Goal: Transaction & Acquisition: Book appointment/travel/reservation

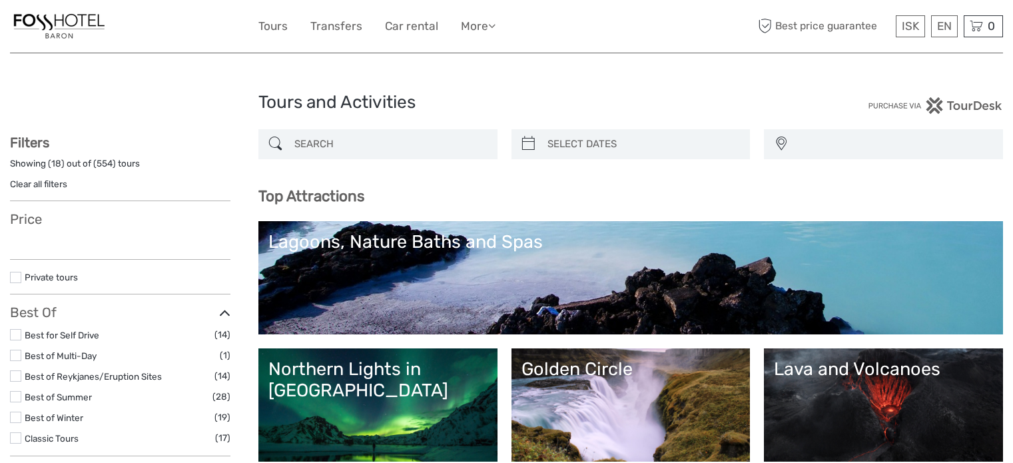
select select
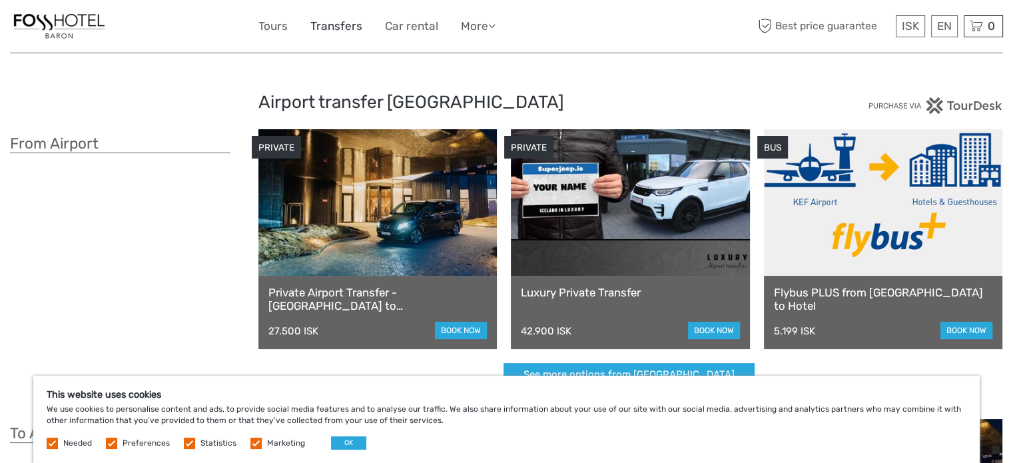
click at [350, 24] on link "Transfers" at bounding box center [336, 26] width 52 height 19
click at [468, 29] on link "More" at bounding box center [478, 26] width 35 height 19
click at [530, 21] on div "ISK ISK € $ £ EN English Español Deutsch Tours Transfers Car rental More Travel…" at bounding box center [506, 26] width 497 height 33
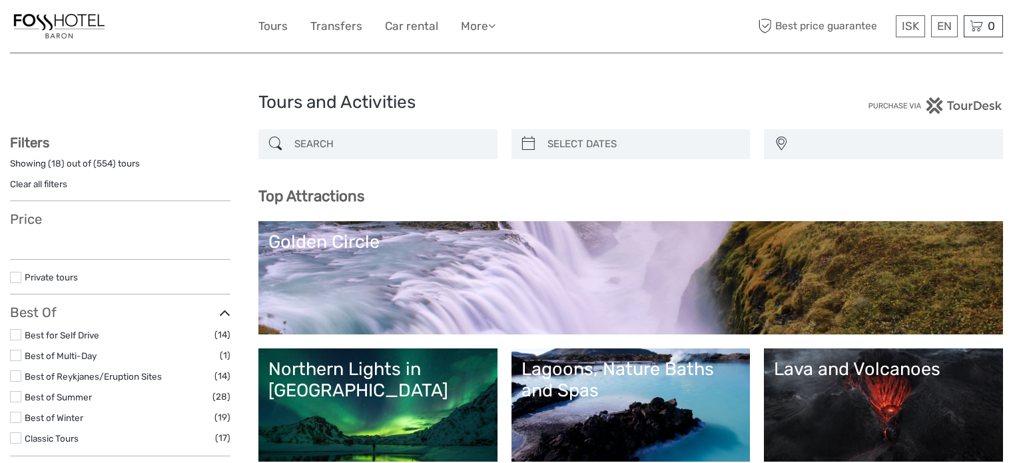
select select
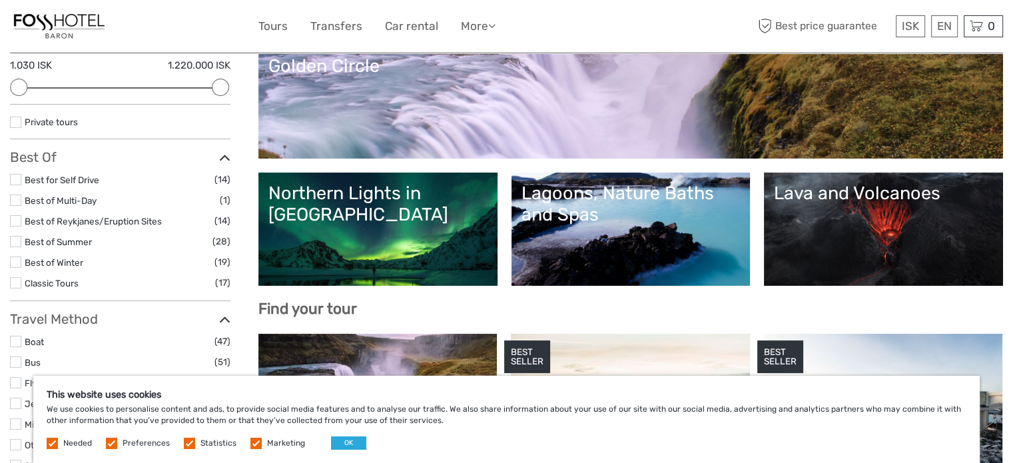
scroll to position [133, 0]
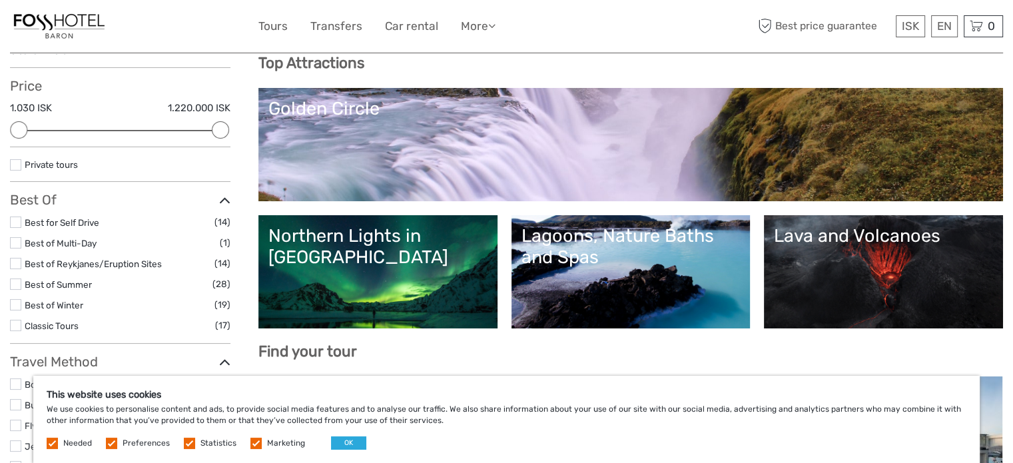
click at [341, 147] on link "Golden Circle" at bounding box center [630, 144] width 725 height 93
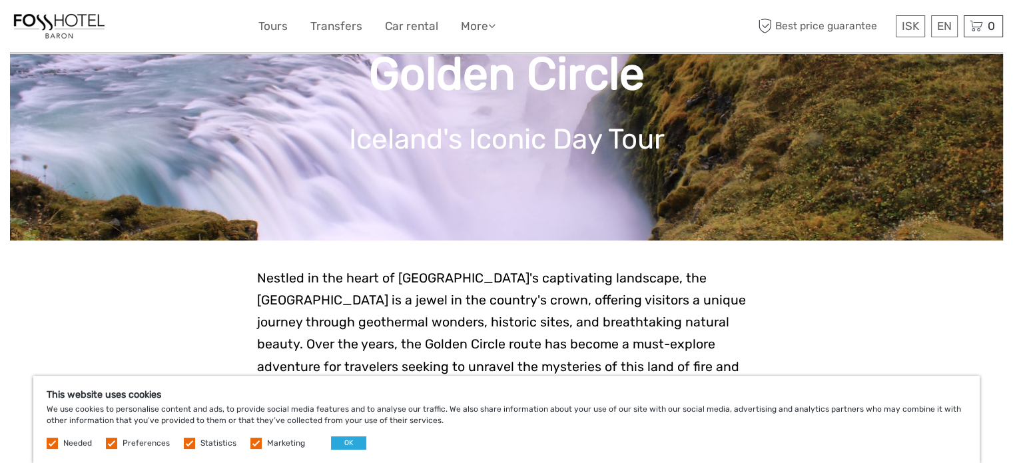
scroll to position [133, 0]
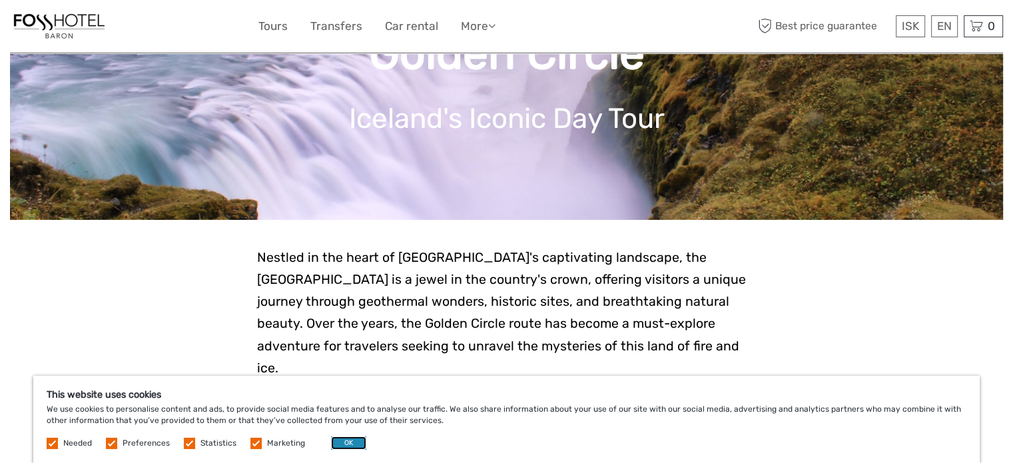
click at [345, 445] on button "OK" at bounding box center [348, 442] width 35 height 13
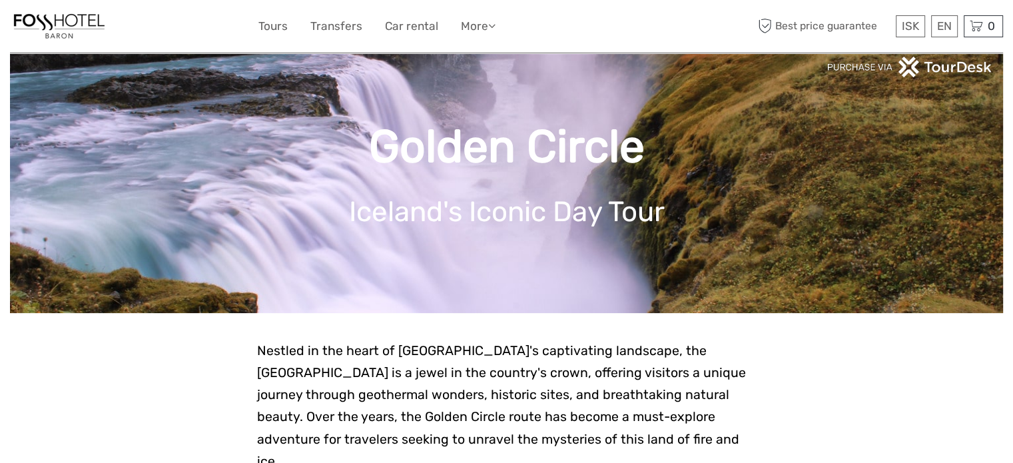
scroll to position [0, 0]
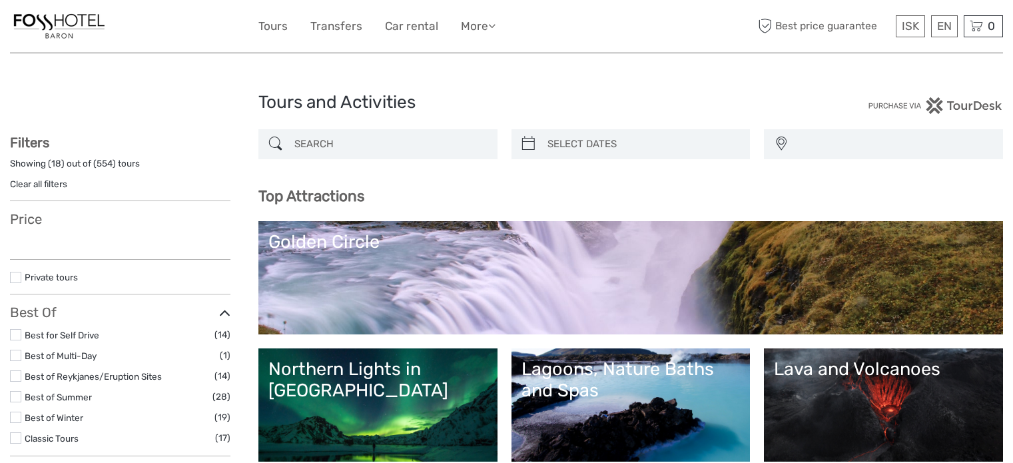
select select
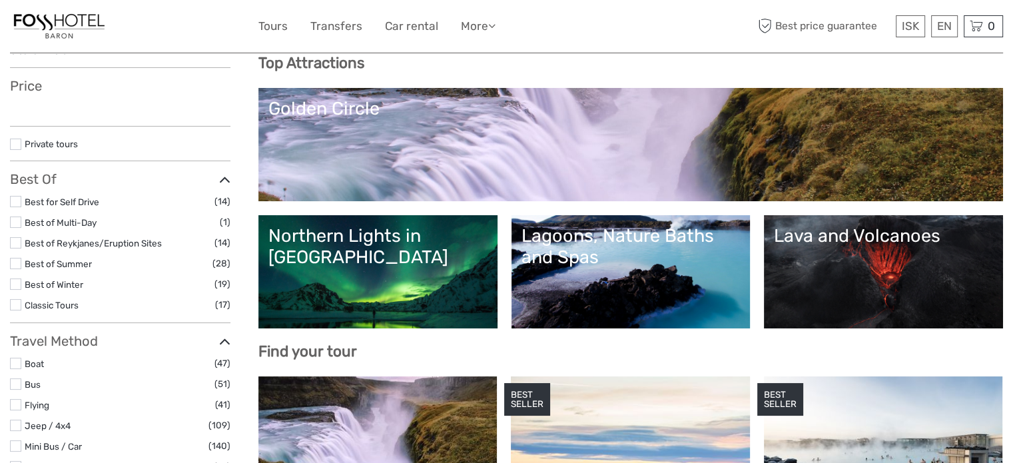
select select
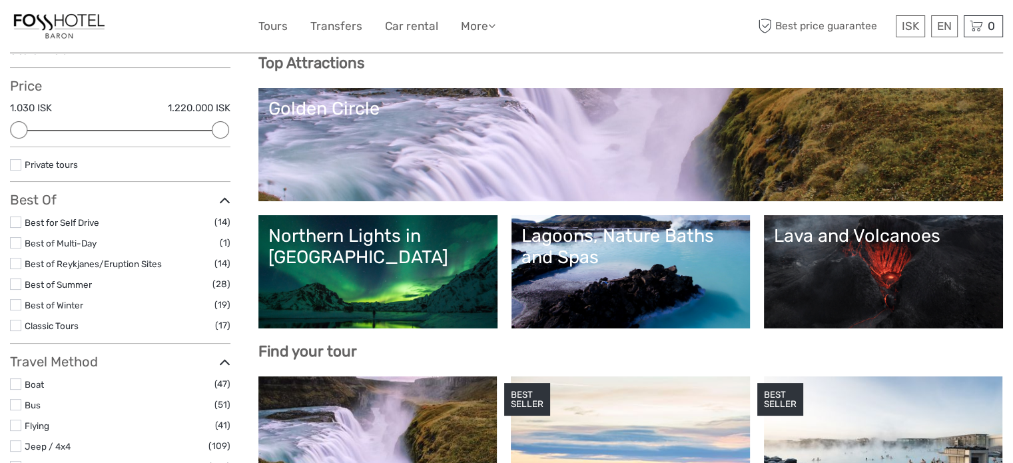
scroll to position [0, 0]
click at [352, 262] on link "Northern Lights in Iceland" at bounding box center [377, 271] width 219 height 93
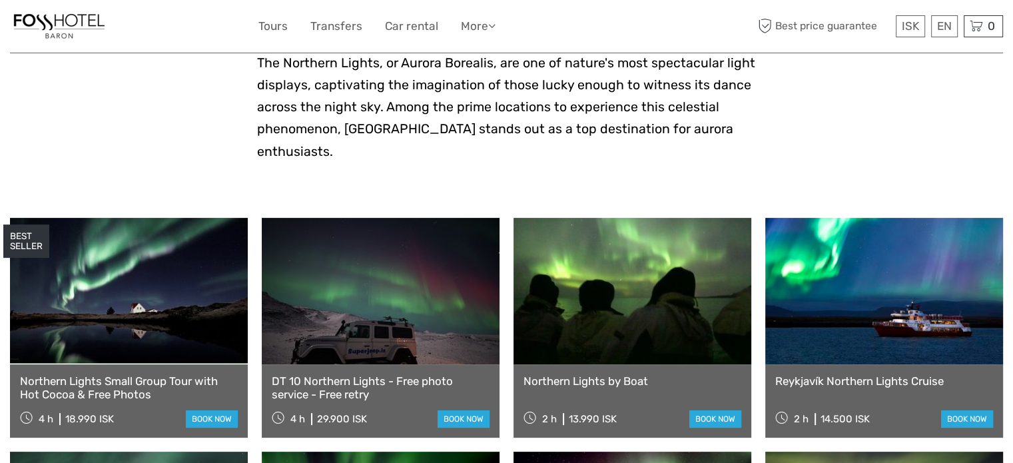
scroll to position [400, 0]
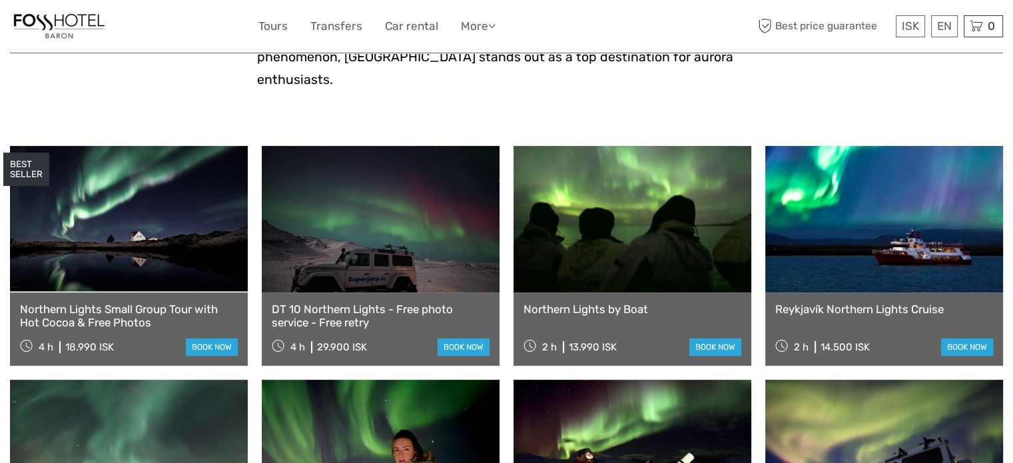
click at [606, 302] on link "Northern Lights by Boat" at bounding box center [633, 308] width 218 height 13
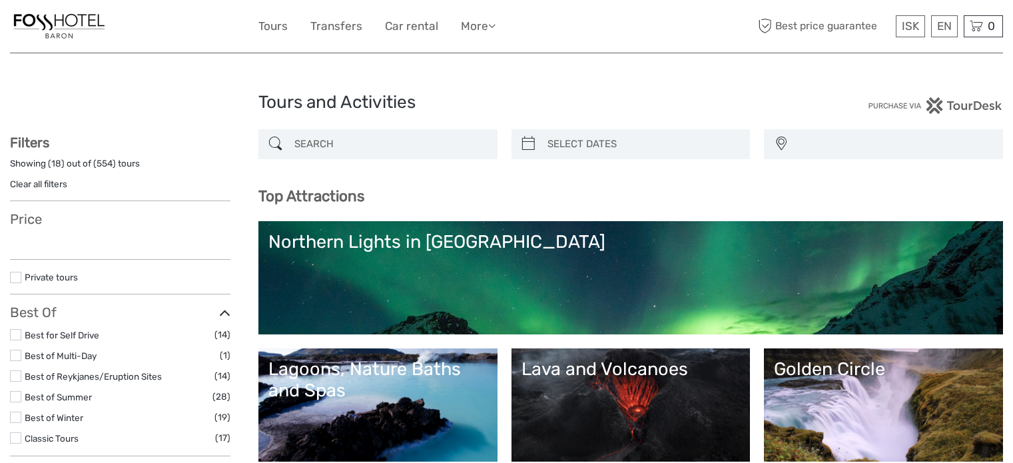
select select
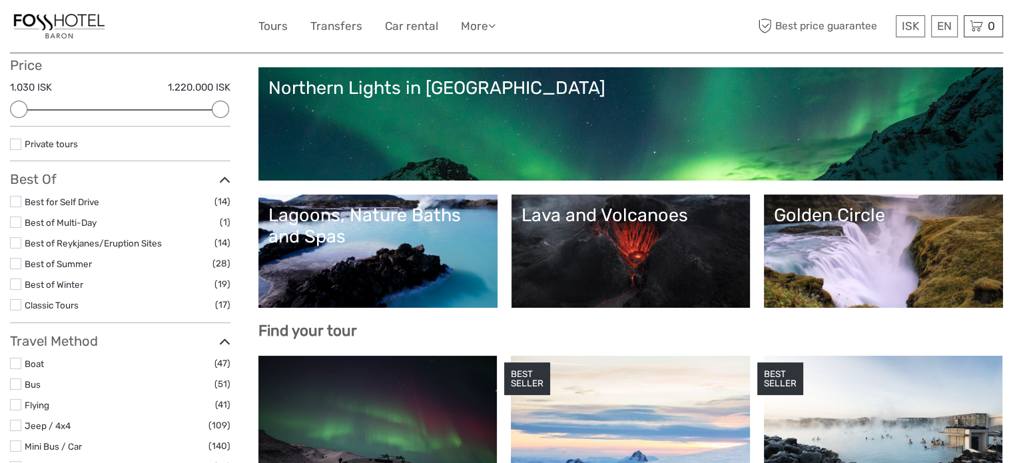
scroll to position [133, 0]
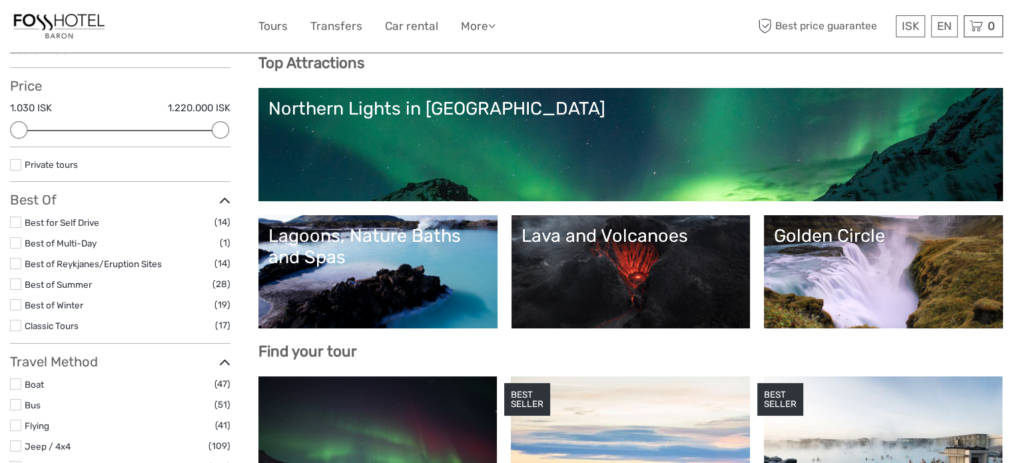
click at [384, 235] on div "Lagoons, Nature Baths and Spas" at bounding box center [377, 246] width 219 height 43
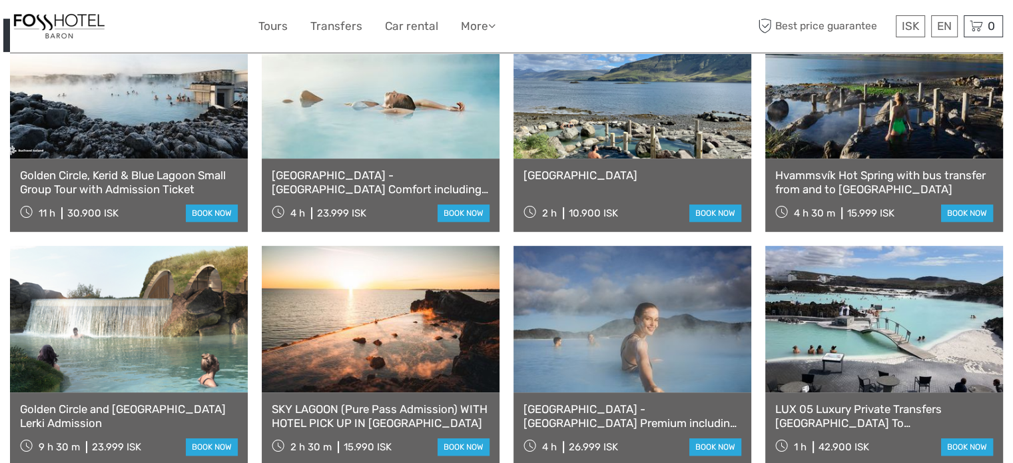
scroll to position [533, 0]
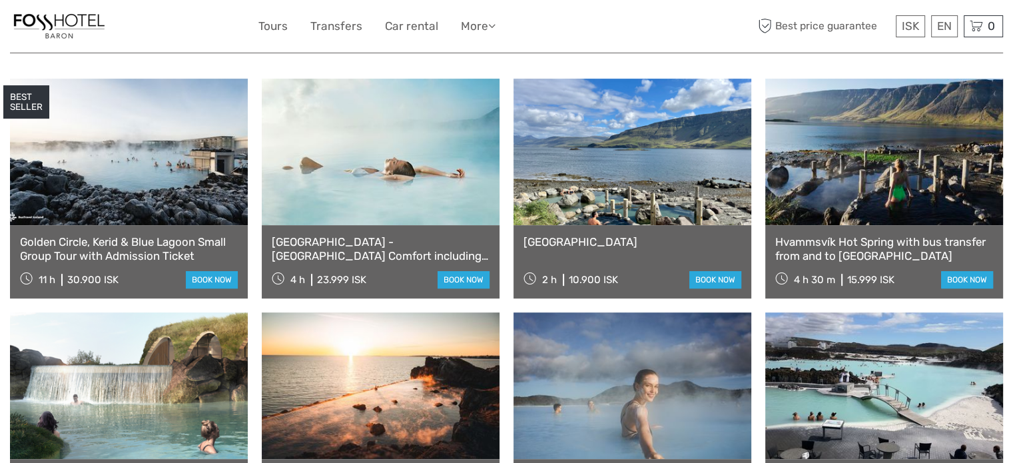
click at [594, 248] on link "[GEOGRAPHIC_DATA]" at bounding box center [633, 241] width 218 height 13
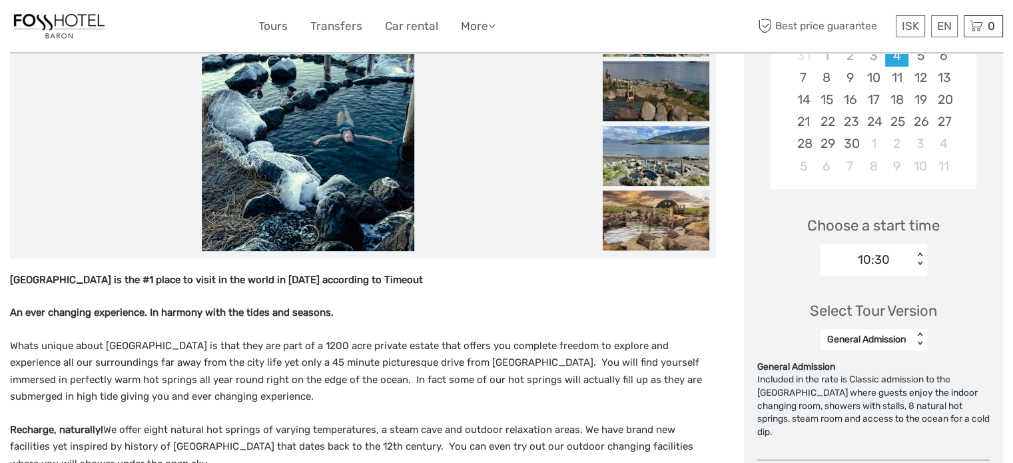
scroll to position [333, 0]
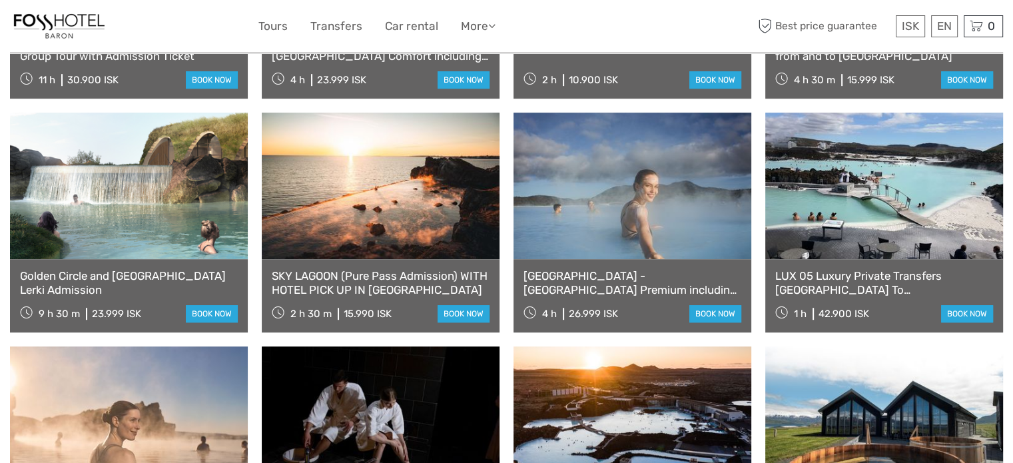
scroll to position [799, 0]
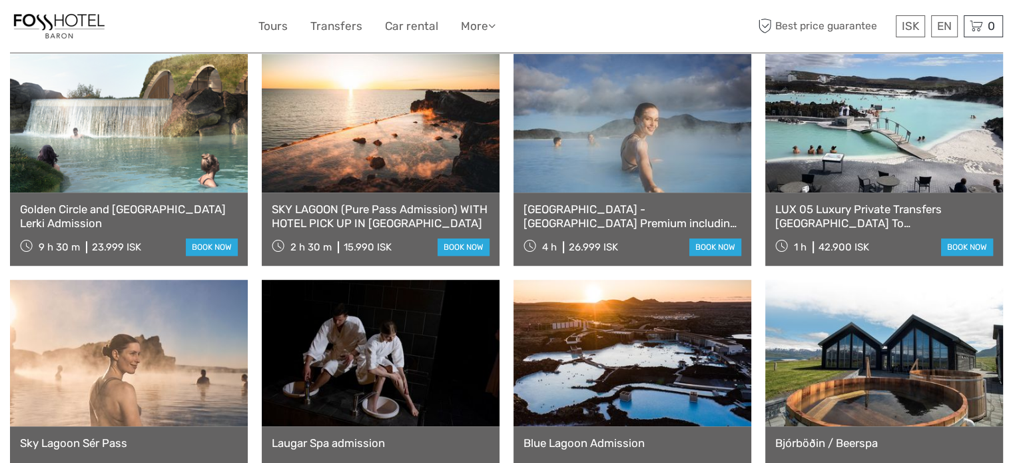
click at [386, 165] on link at bounding box center [381, 119] width 238 height 147
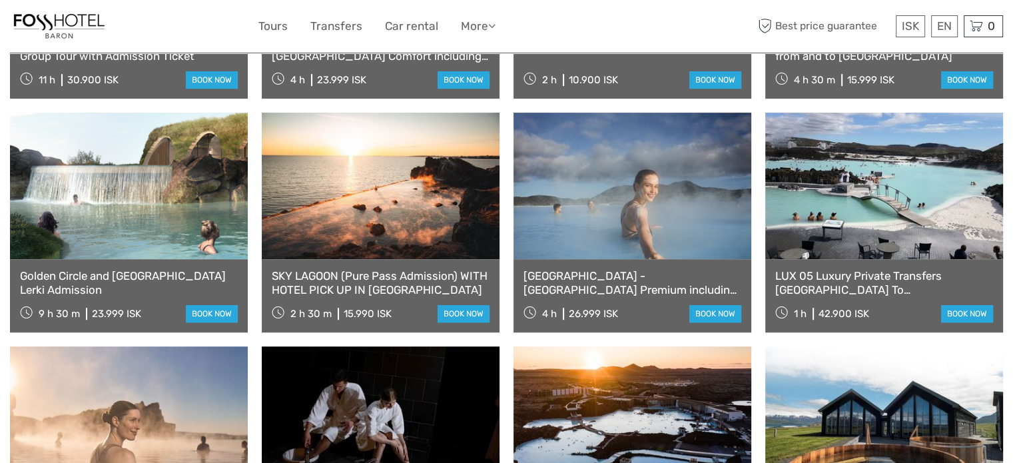
scroll to position [600, 0]
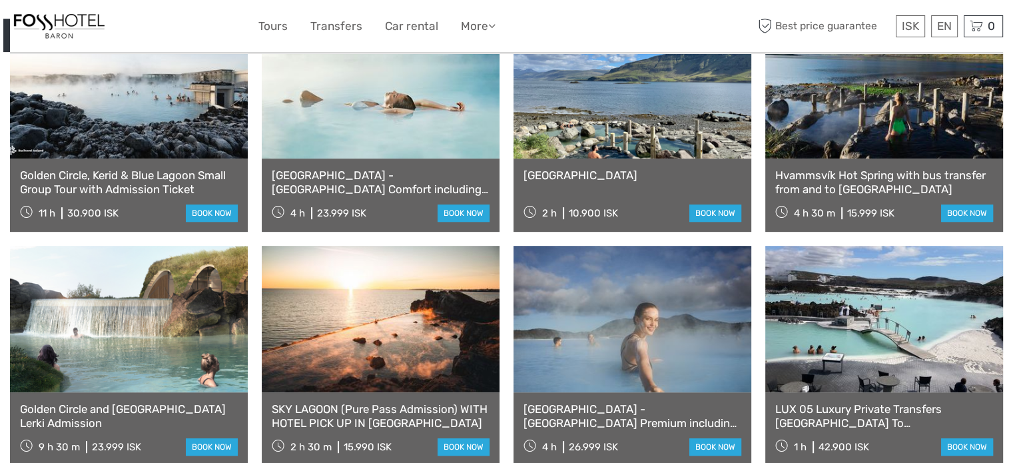
click at [374, 175] on link "[GEOGRAPHIC_DATA] - [GEOGRAPHIC_DATA] Comfort including admission" at bounding box center [381, 182] width 218 height 27
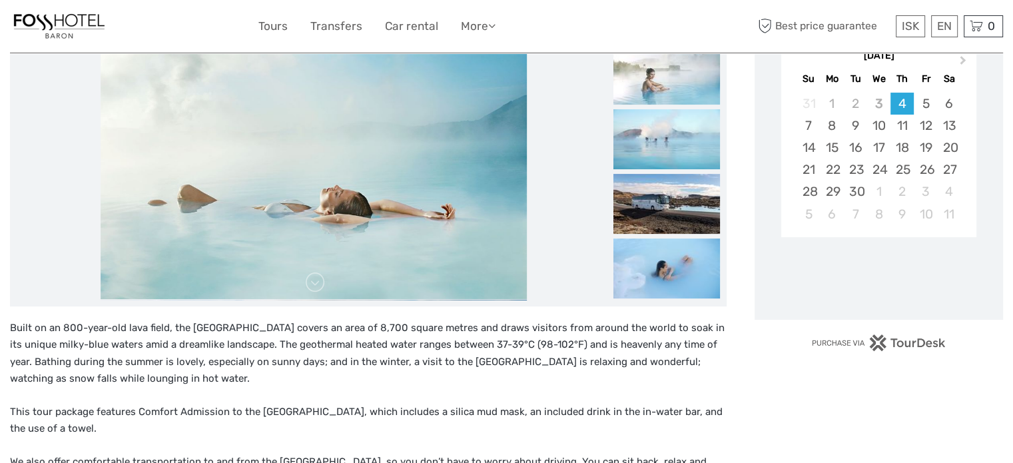
scroll to position [266, 0]
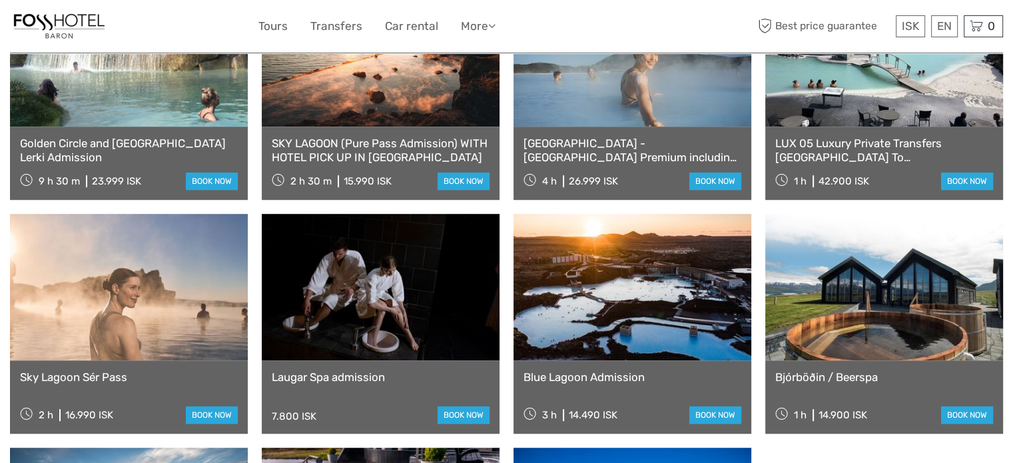
scroll to position [866, 0]
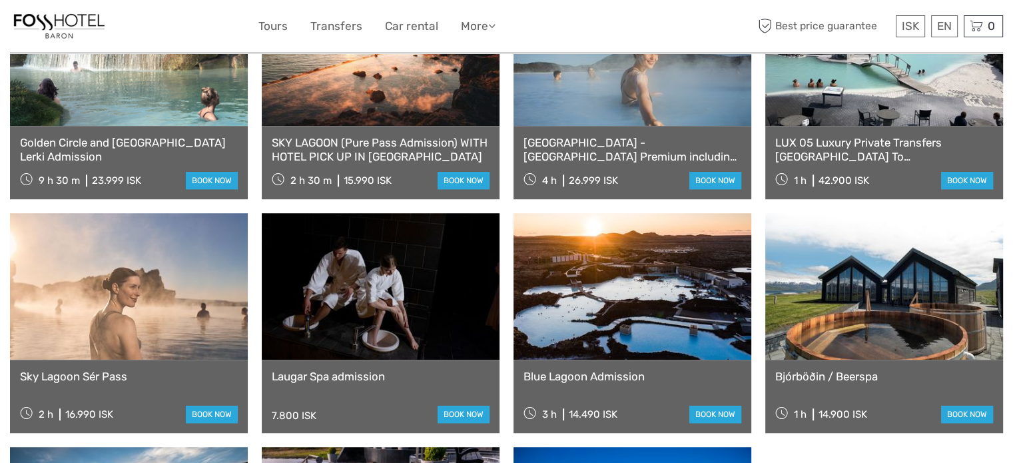
click at [636, 375] on link "Blue Lagoon Admission" at bounding box center [633, 376] width 218 height 13
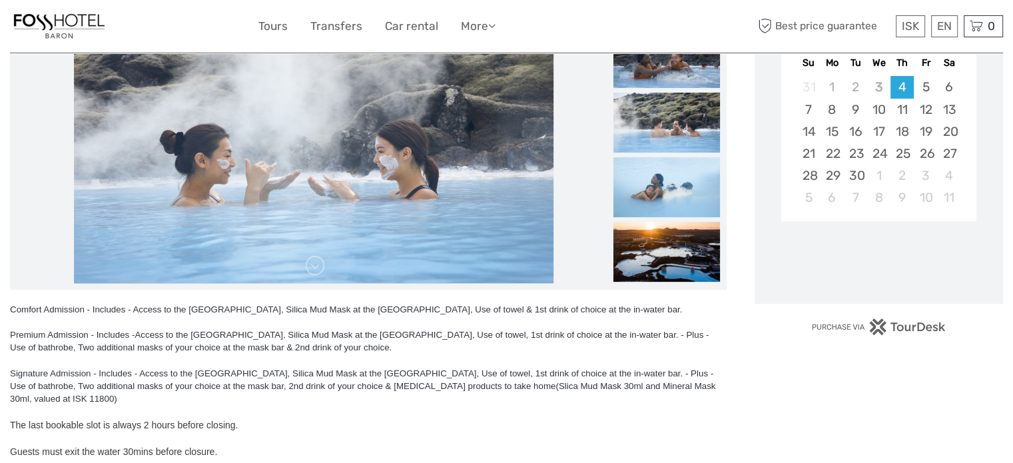
scroll to position [266, 0]
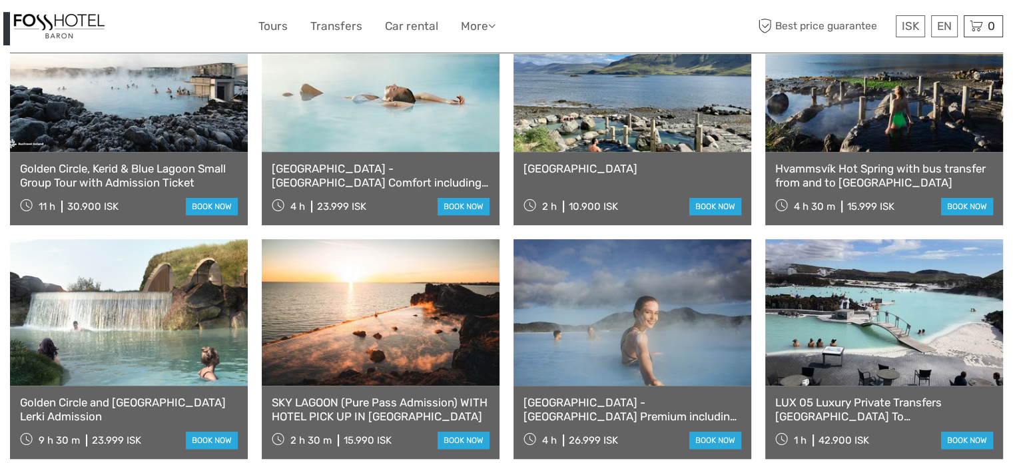
scroll to position [600, 0]
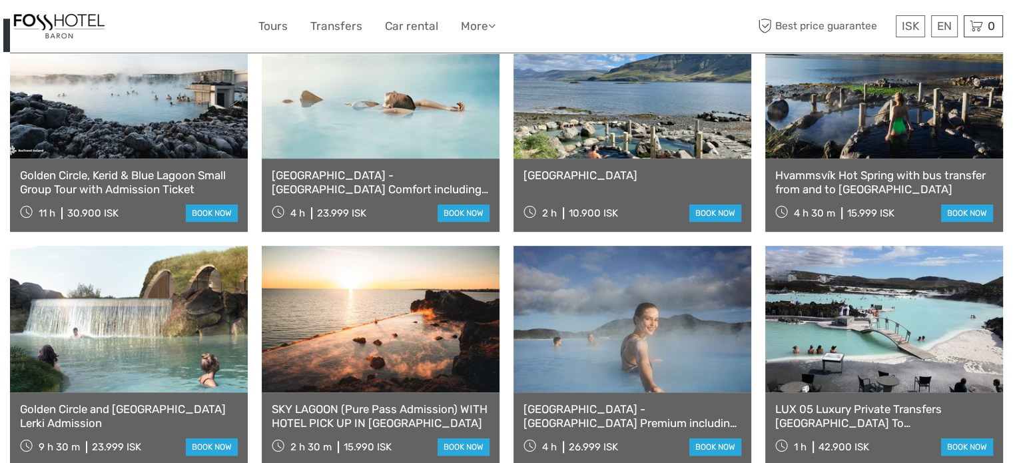
click at [350, 179] on link "Reykjavík - Blue Lagoon Comfort including admission" at bounding box center [381, 182] width 218 height 27
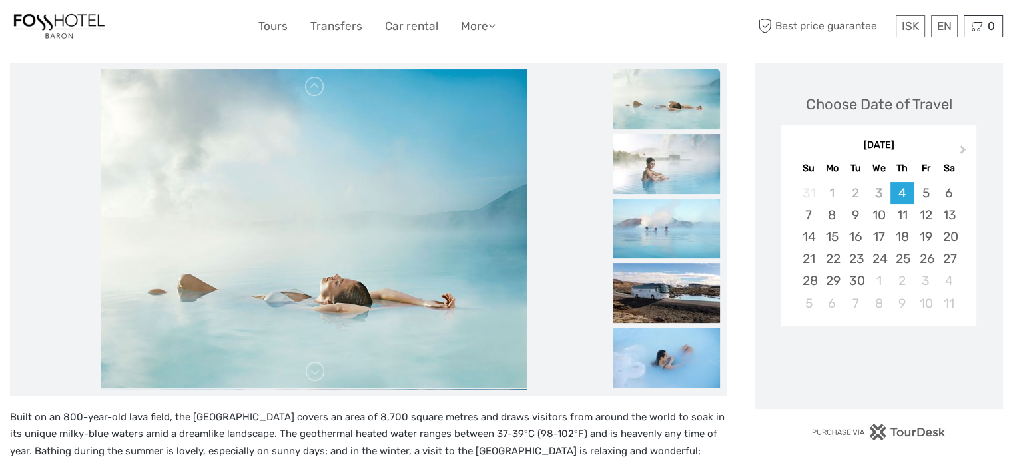
scroll to position [200, 0]
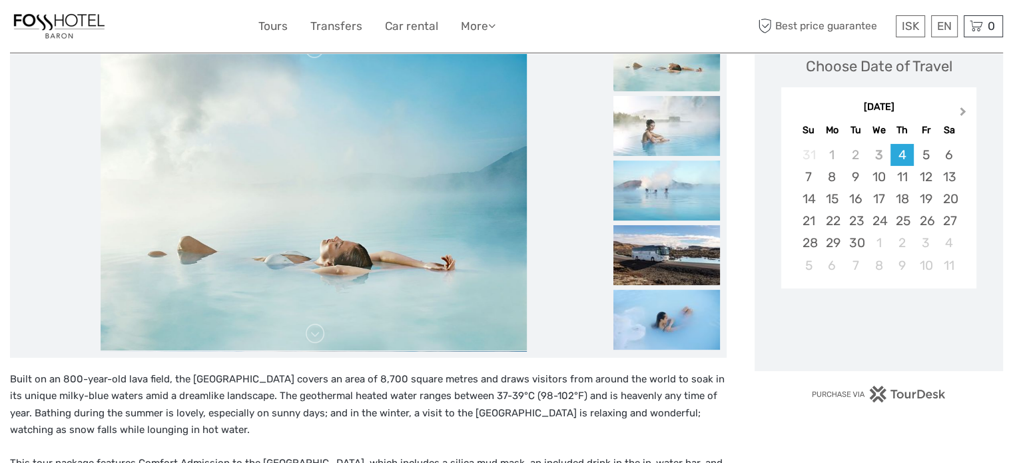
click at [965, 107] on button "Next Month" at bounding box center [964, 114] width 21 height 21
click at [903, 178] on div "9" at bounding box center [902, 177] width 23 height 22
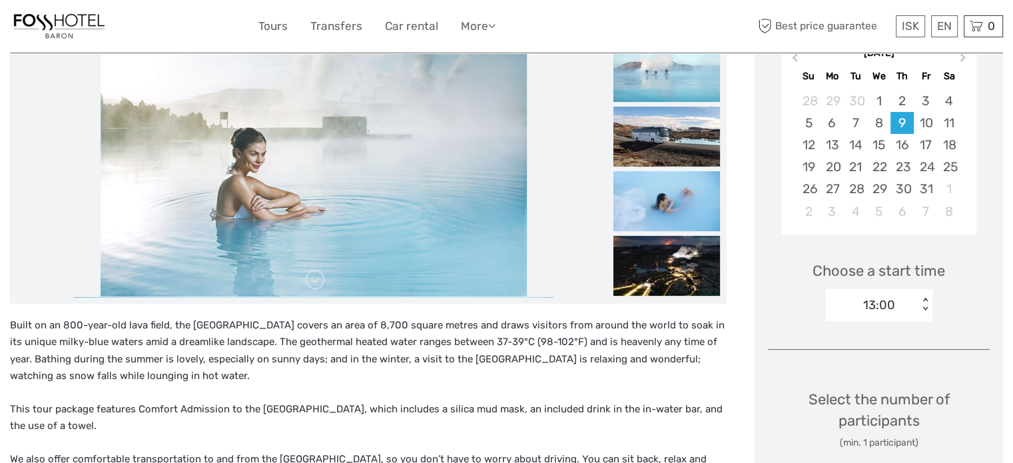
scroll to position [333, 0]
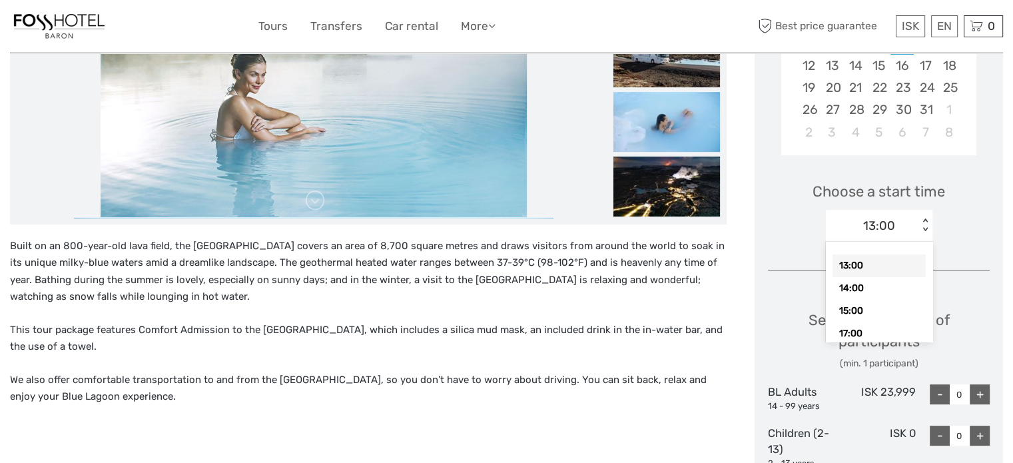
click at [927, 231] on div "< >" at bounding box center [925, 226] width 11 height 14
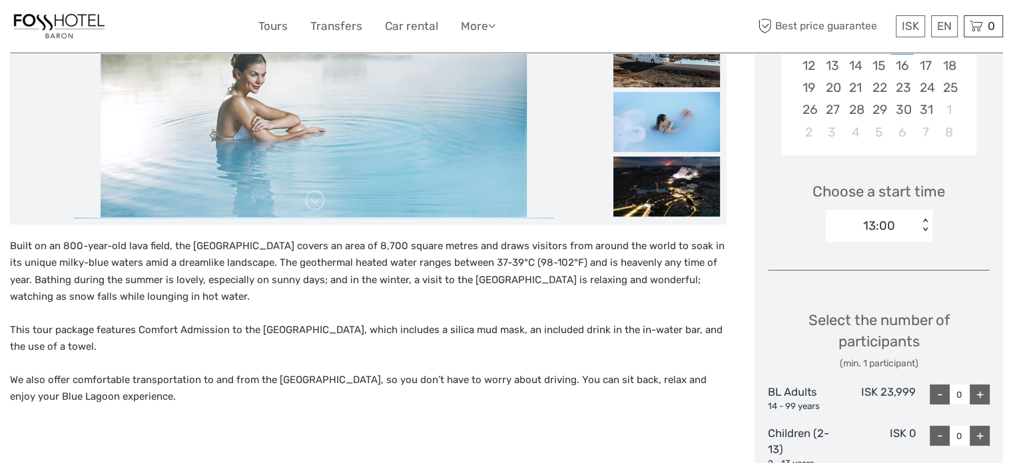
click at [949, 227] on div "Choose a start time 13:00 < >" at bounding box center [879, 205] width 222 height 85
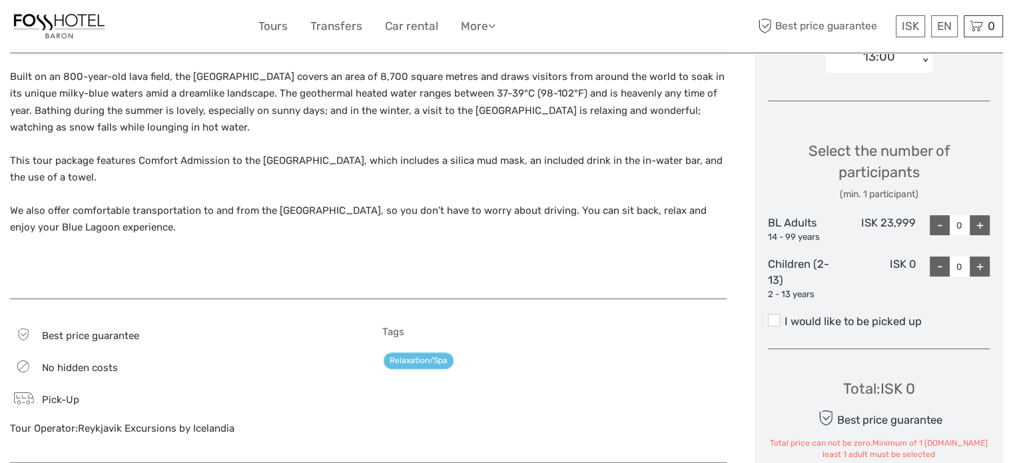
scroll to position [533, 0]
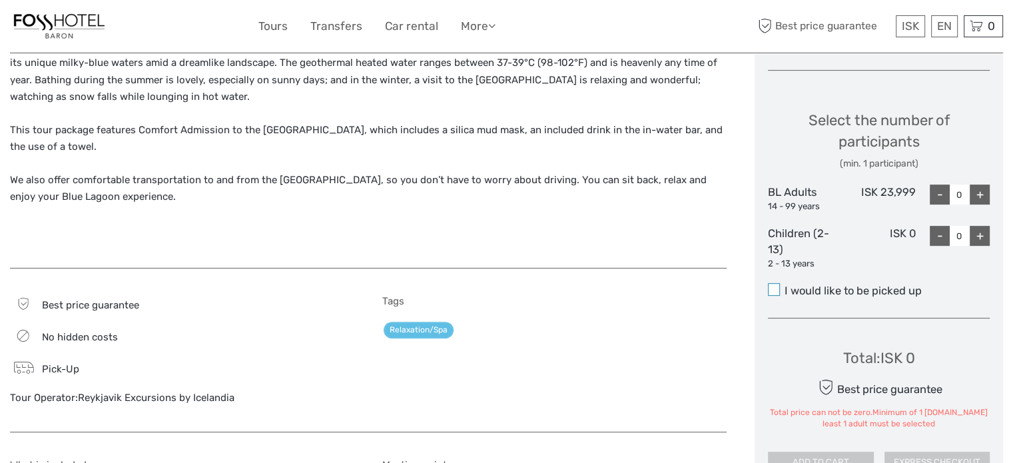
click at [778, 292] on span at bounding box center [774, 289] width 12 height 12
click at [785, 286] on input "I would like to be picked up" at bounding box center [785, 286] width 0 height 0
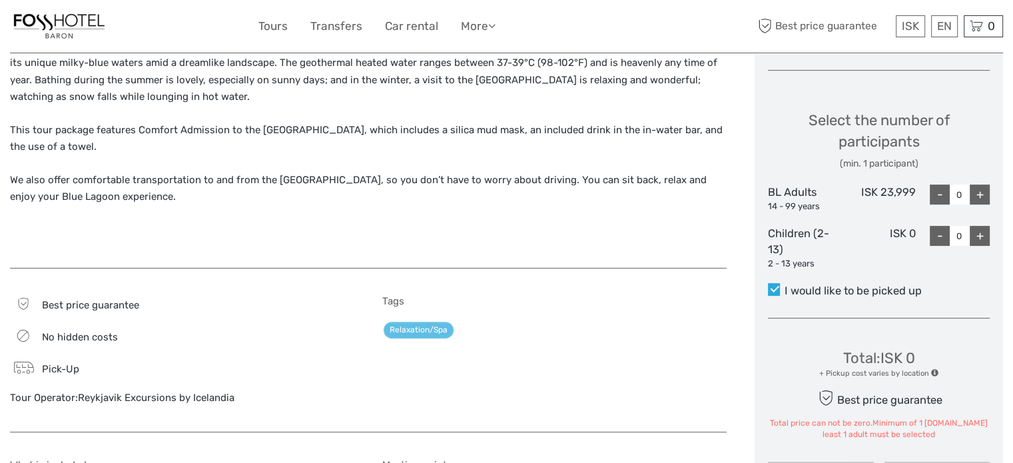
click at [980, 197] on div "+" at bounding box center [980, 195] width 20 height 20
type input "1"
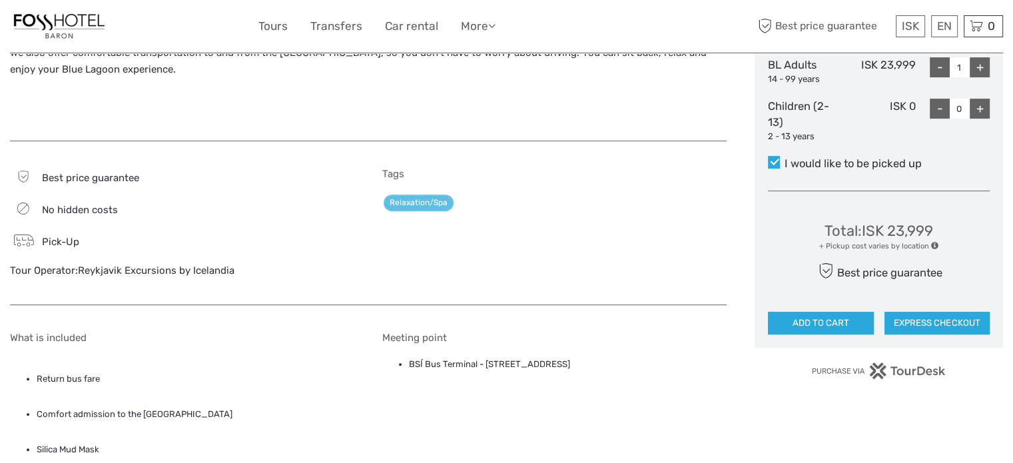
scroll to position [666, 0]
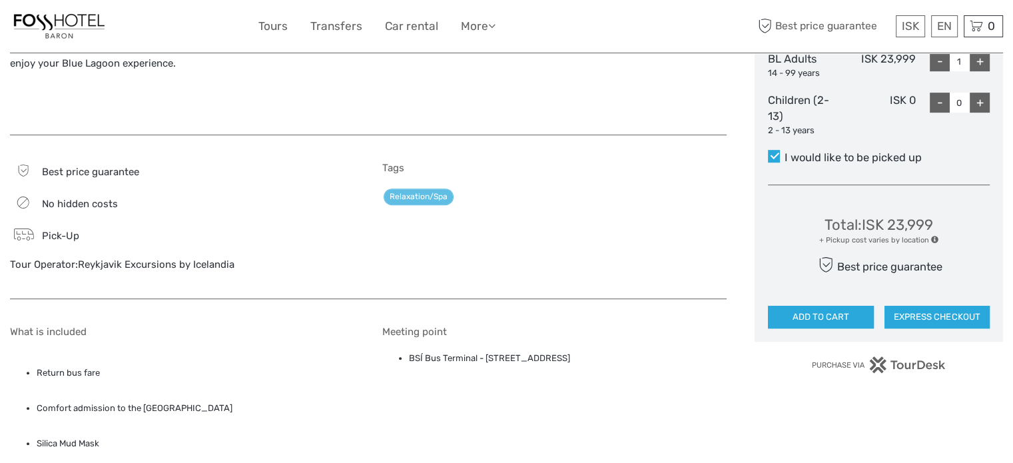
click at [933, 237] on span at bounding box center [934, 239] width 7 height 7
click at [934, 239] on span at bounding box center [934, 239] width 7 height 7
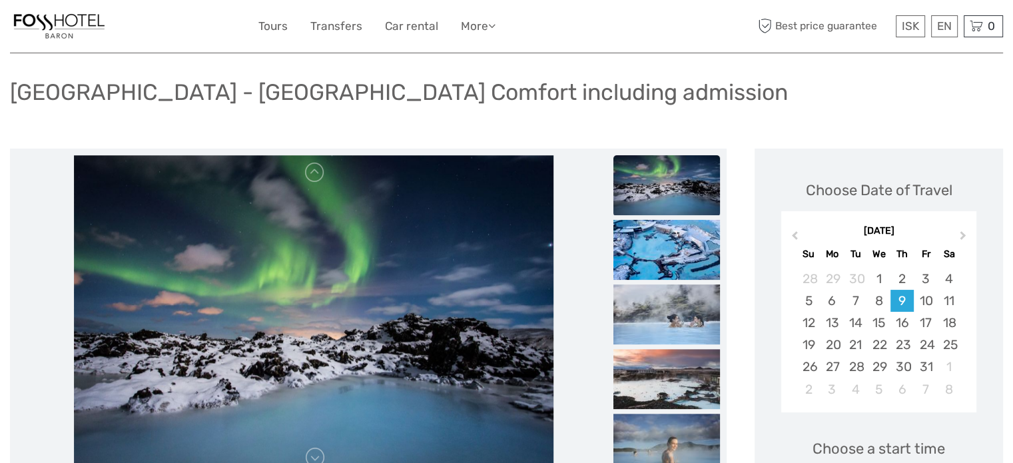
scroll to position [0, 0]
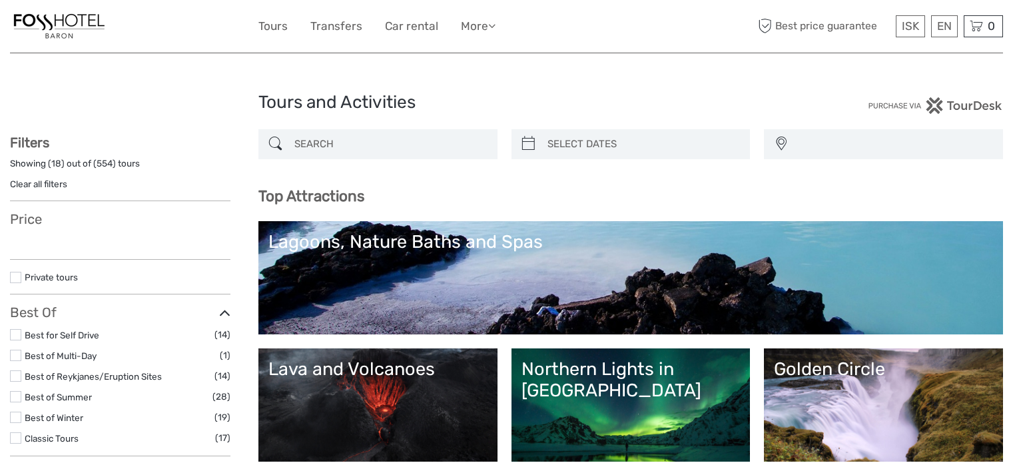
select select
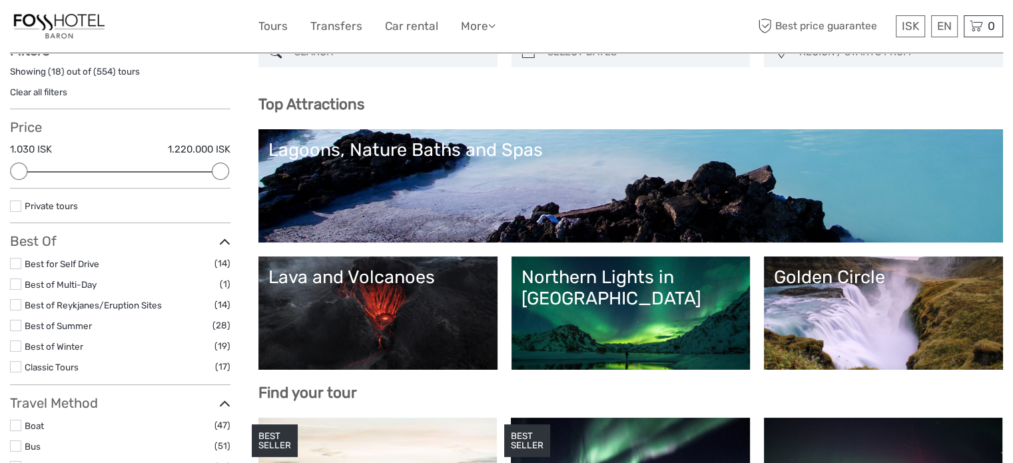
scroll to position [133, 0]
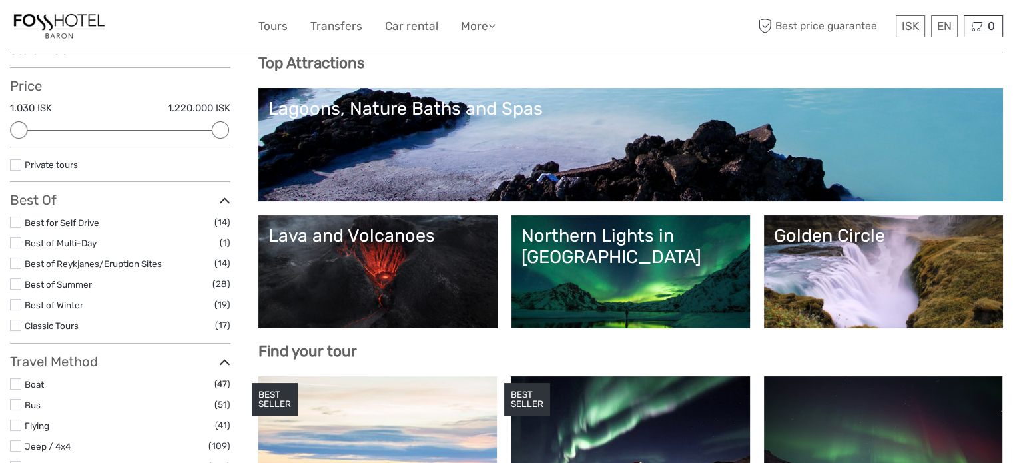
click at [386, 237] on div "Lava and Volcanoes" at bounding box center [377, 235] width 219 height 21
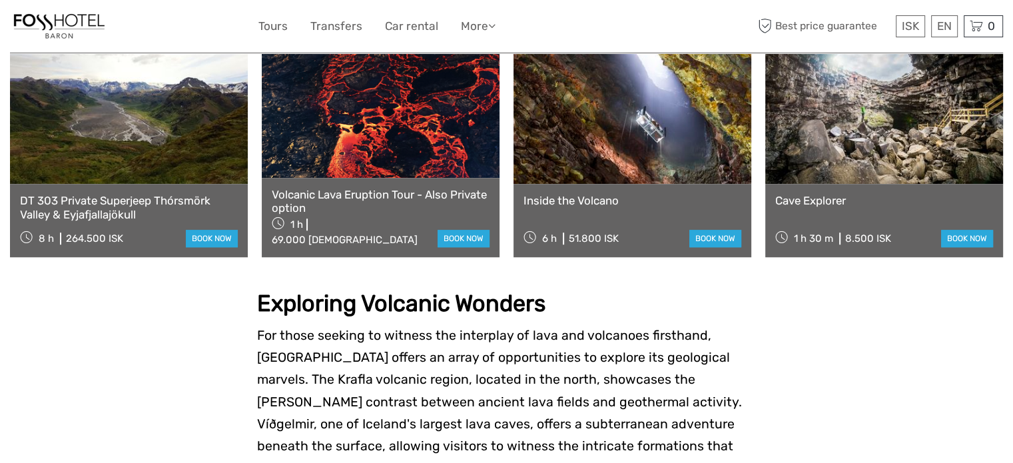
scroll to position [1133, 0]
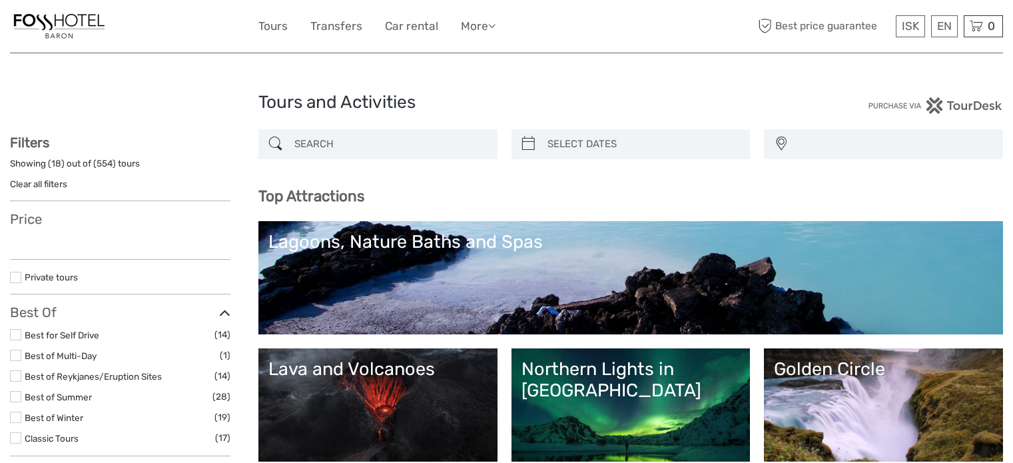
select select
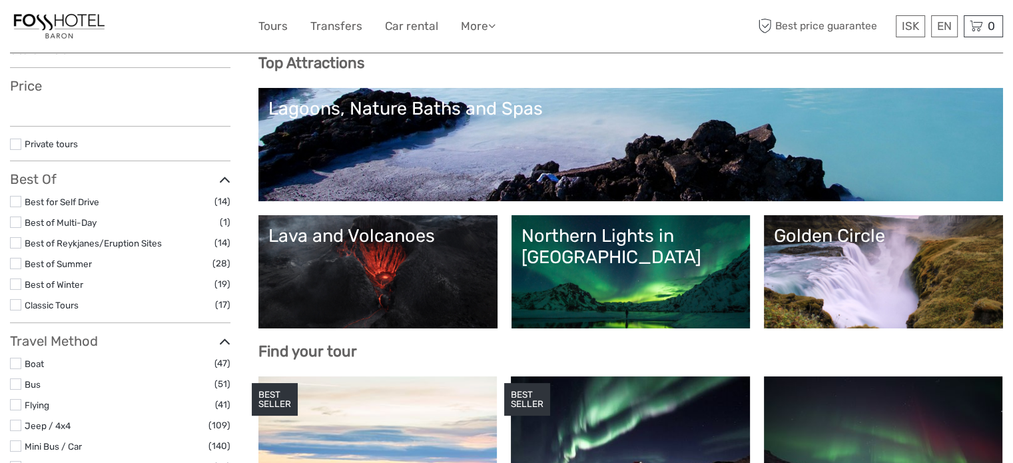
select select
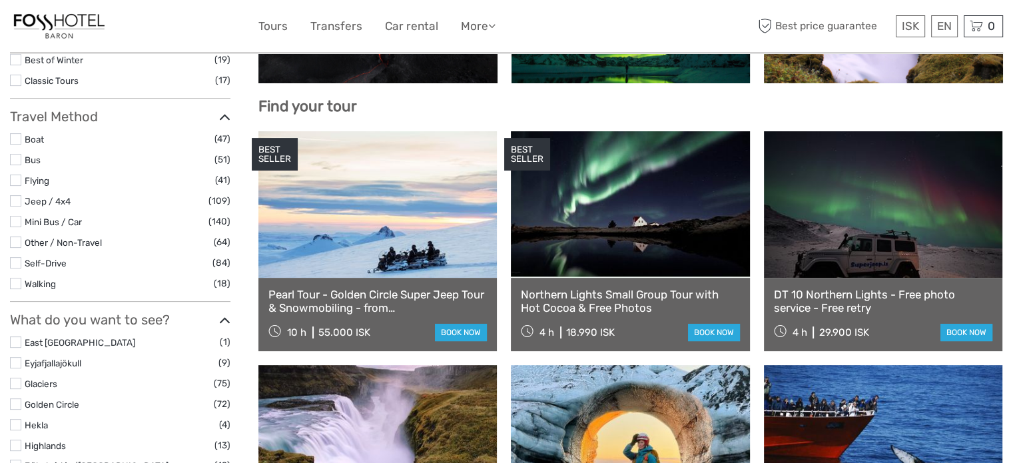
scroll to position [400, 0]
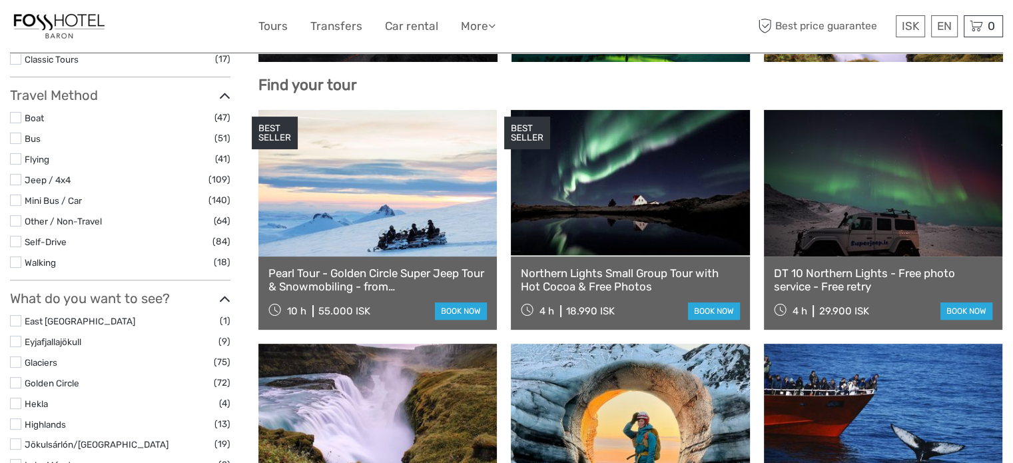
click at [600, 279] on link "Northern Lights Small Group Tour with Hot Cocoa & Free Photos" at bounding box center [630, 279] width 219 height 27
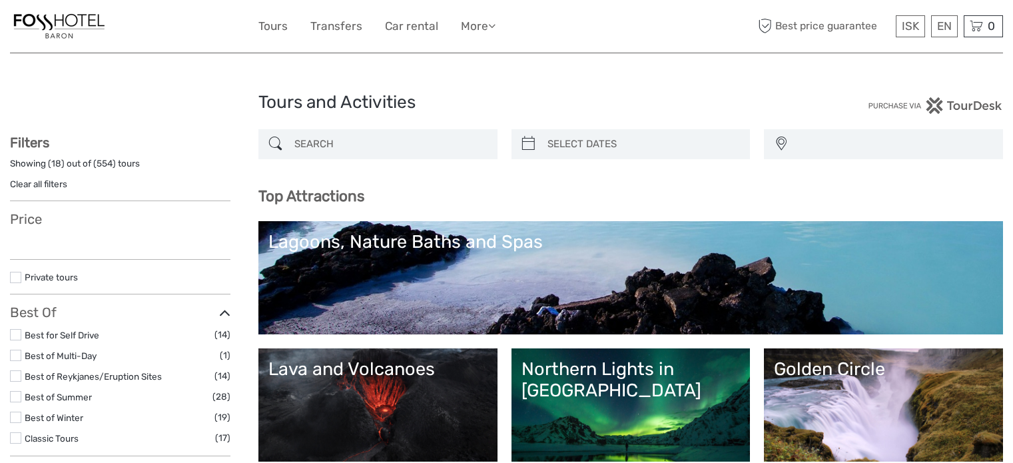
select select
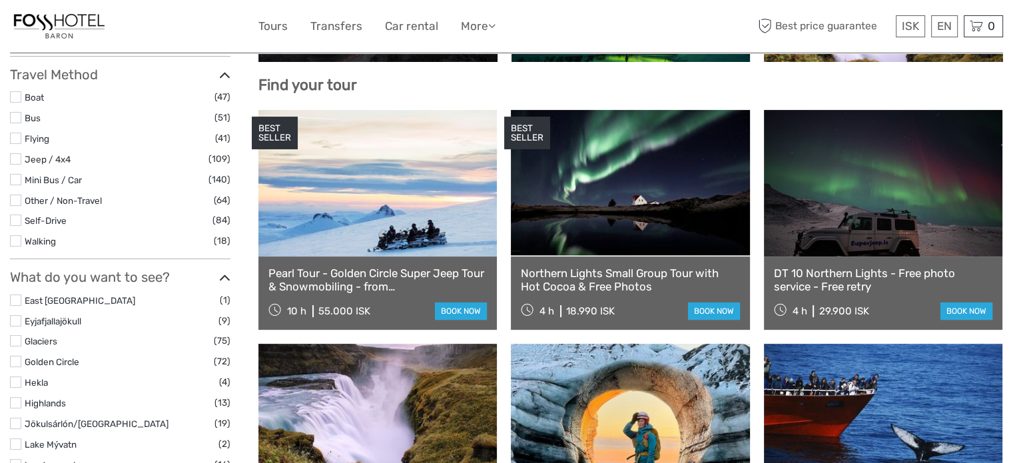
select select
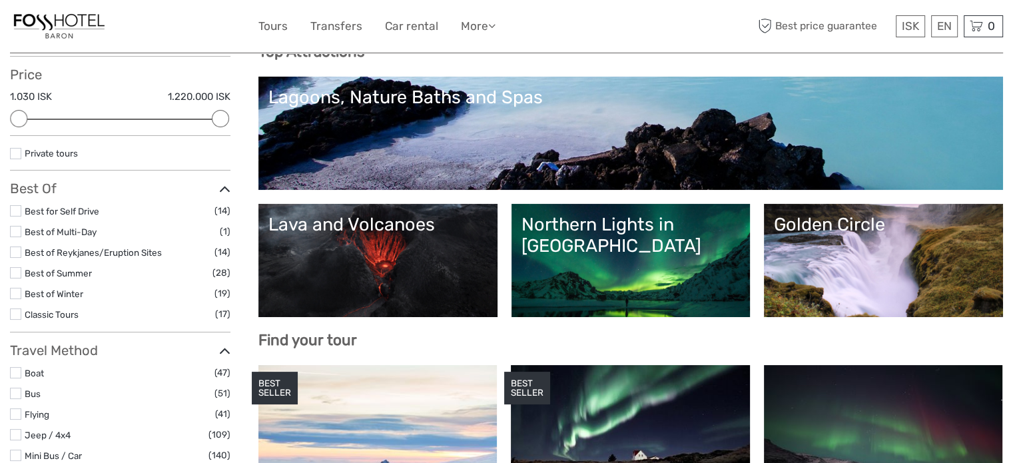
scroll to position [200, 0]
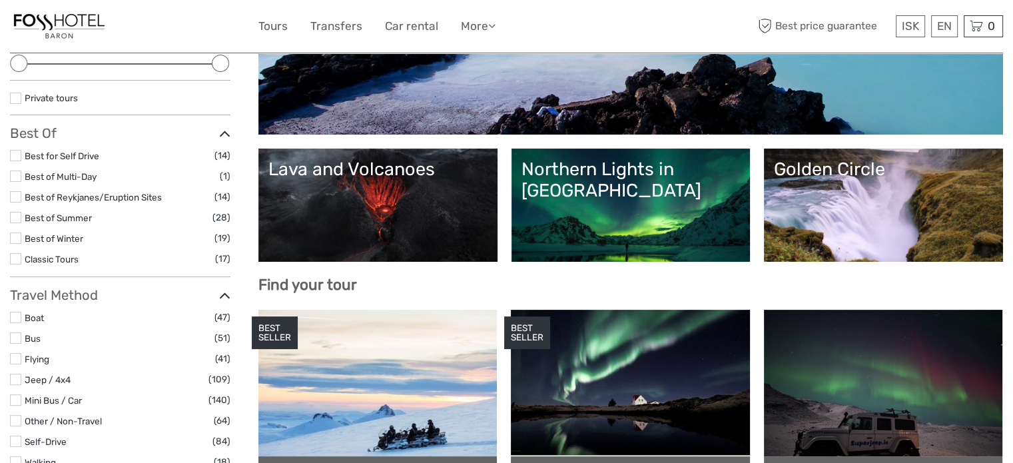
click at [802, 237] on link "Golden Circle" at bounding box center [883, 205] width 219 height 93
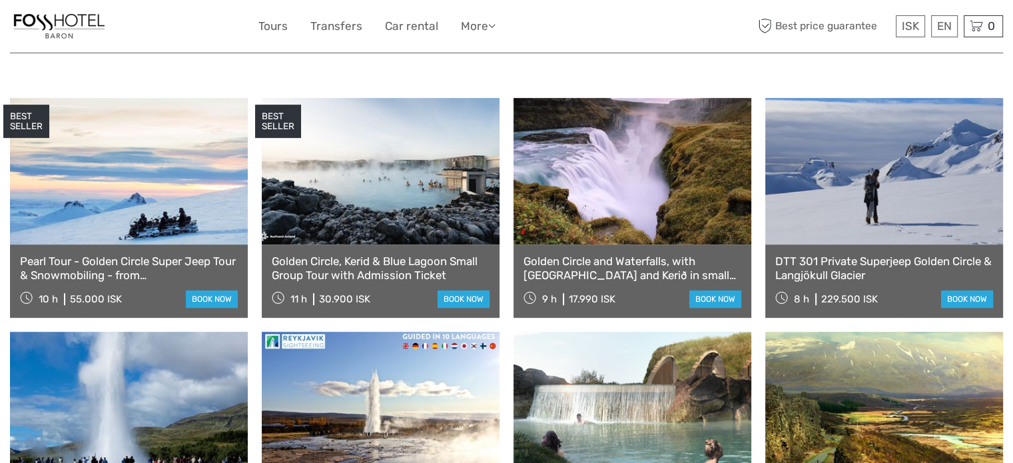
scroll to position [666, 0]
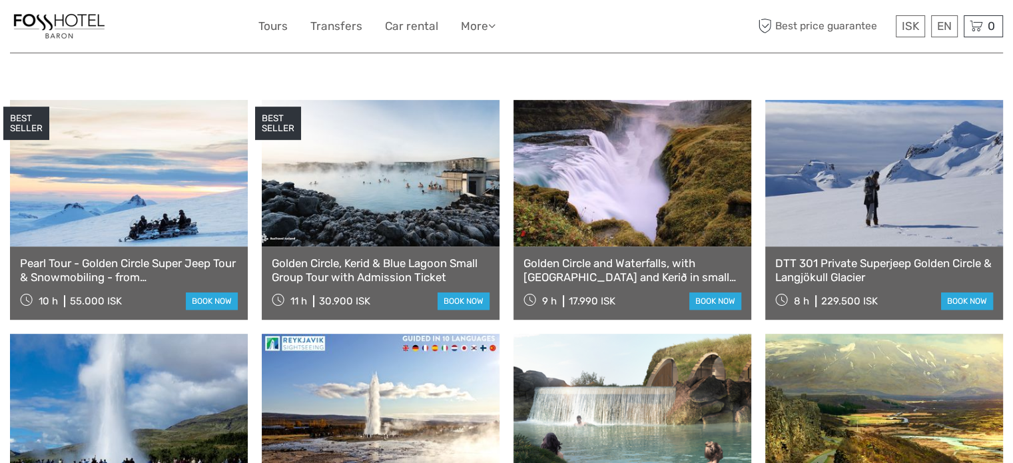
click at [393, 256] on link "Golden Circle, Kerid & Blue Lagoon Small Group Tour with Admission Ticket" at bounding box center [381, 269] width 218 height 27
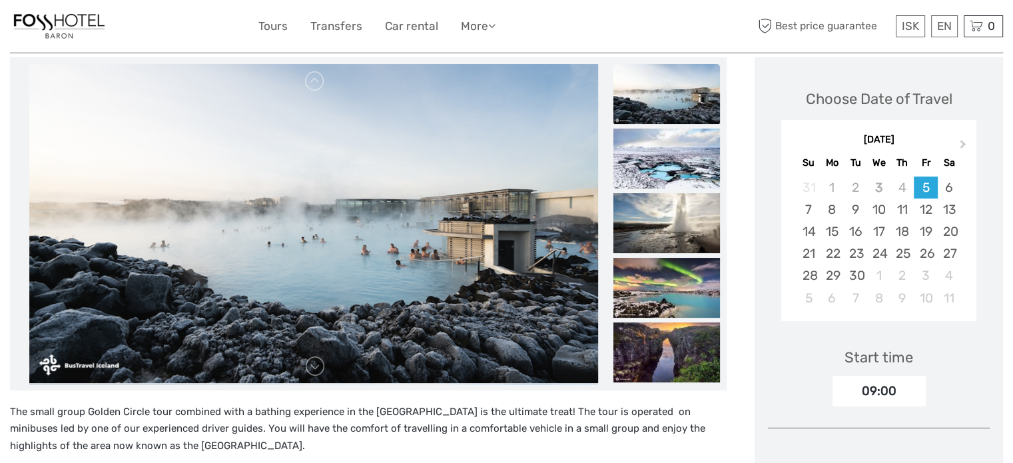
scroll to position [200, 0]
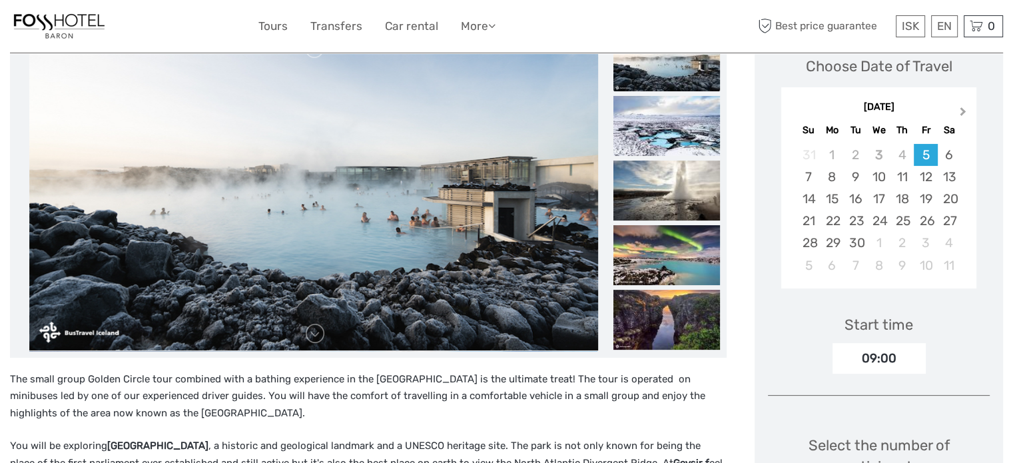
click at [965, 112] on button "Next Month" at bounding box center [964, 114] width 21 height 21
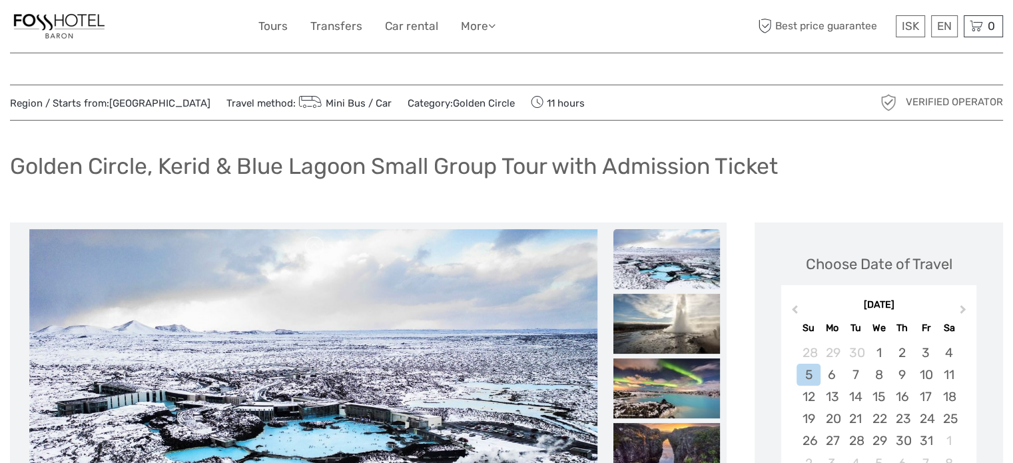
scroll to position [0, 0]
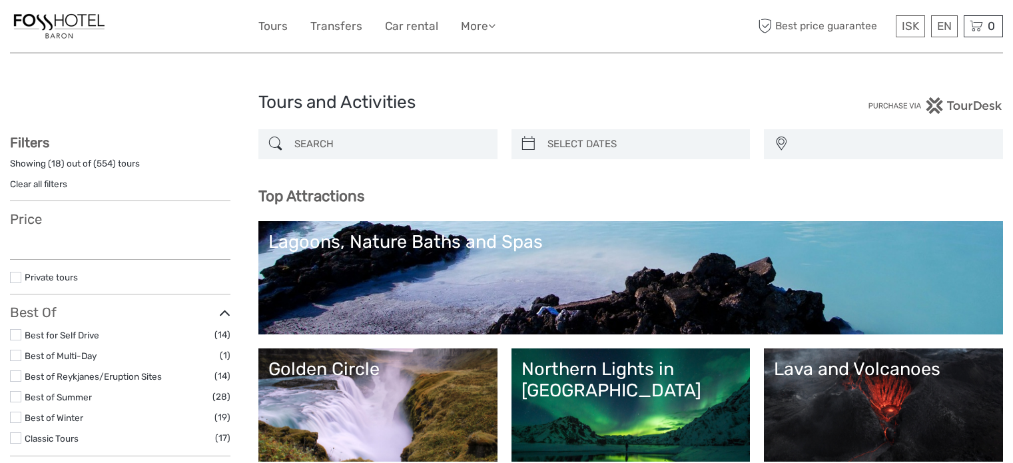
select select
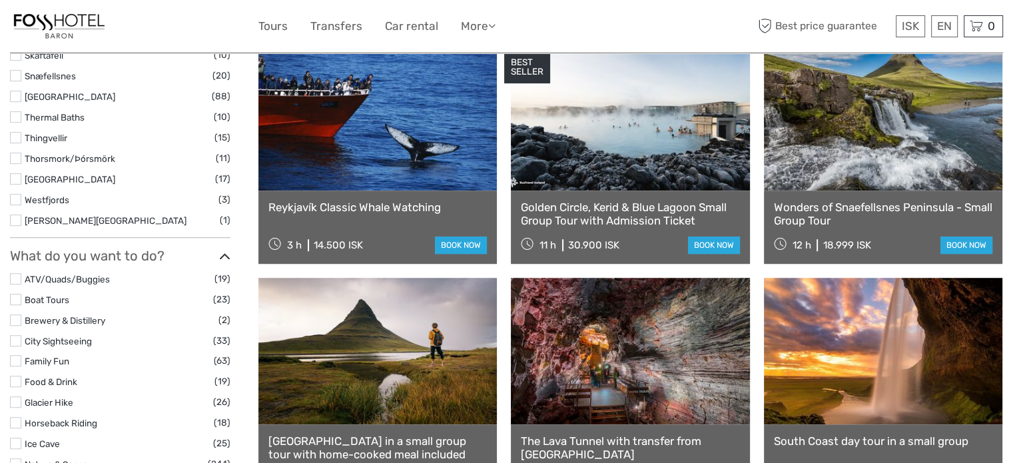
scroll to position [999, 0]
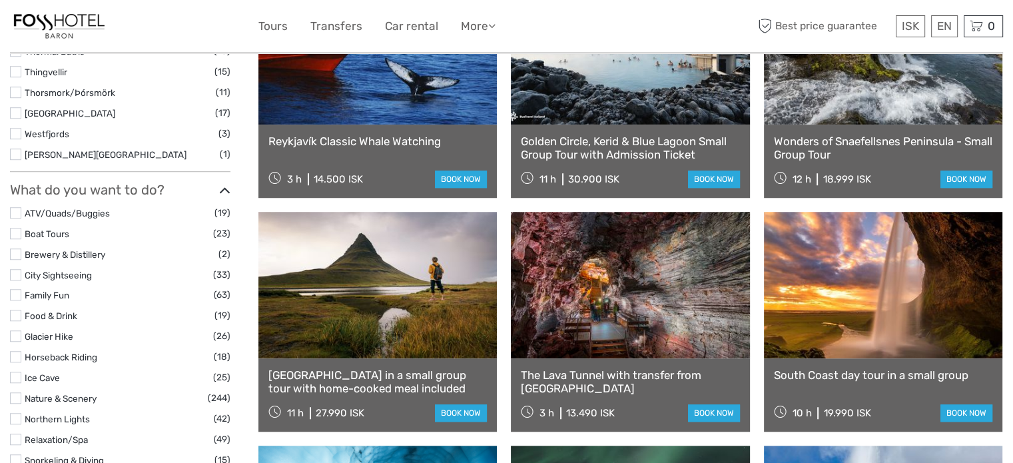
click at [422, 141] on link "Reykjavík Classic Whale Watching" at bounding box center [377, 141] width 219 height 13
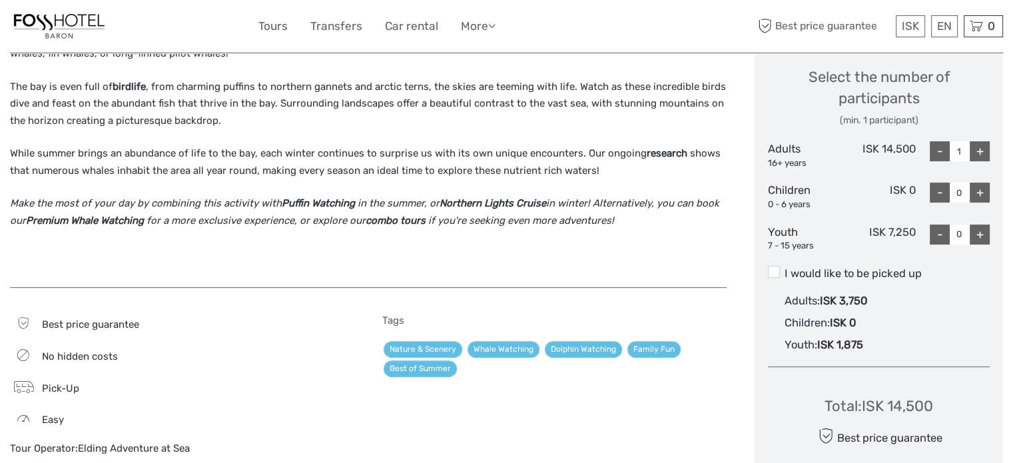
scroll to position [600, 0]
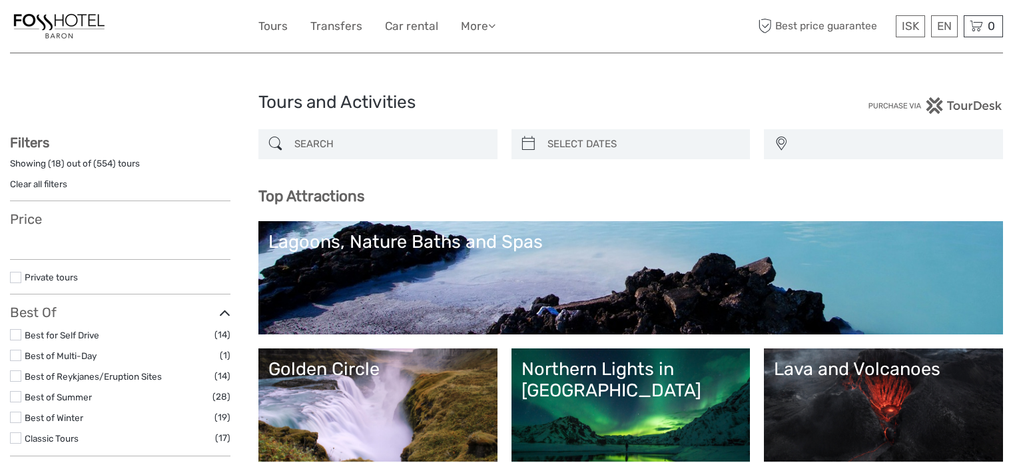
select select
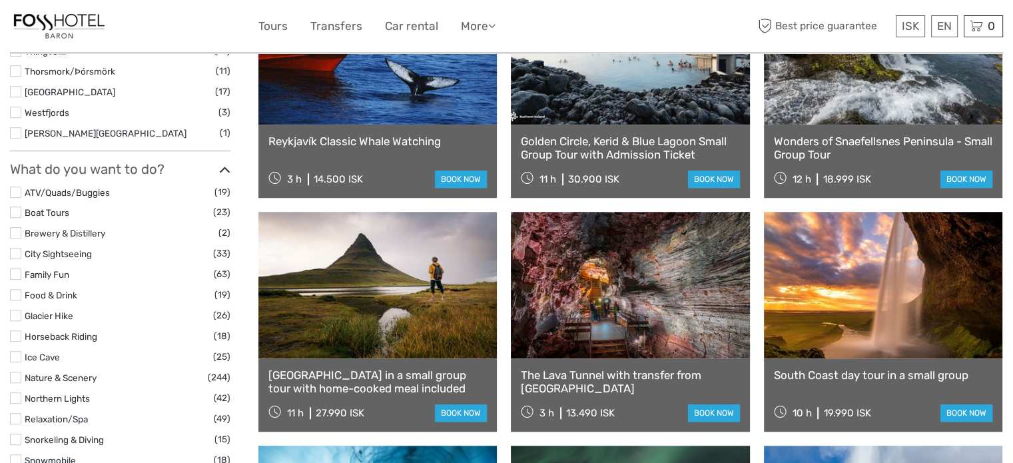
select select
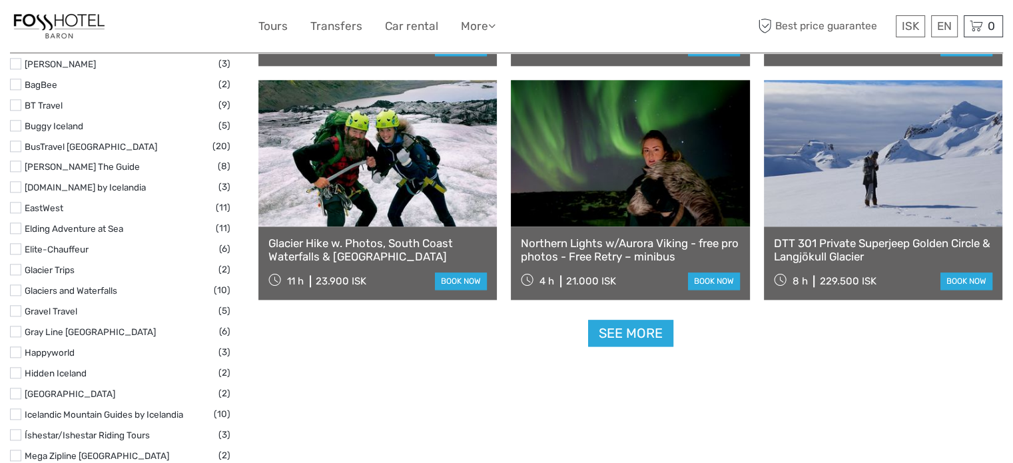
scroll to position [1666, 0]
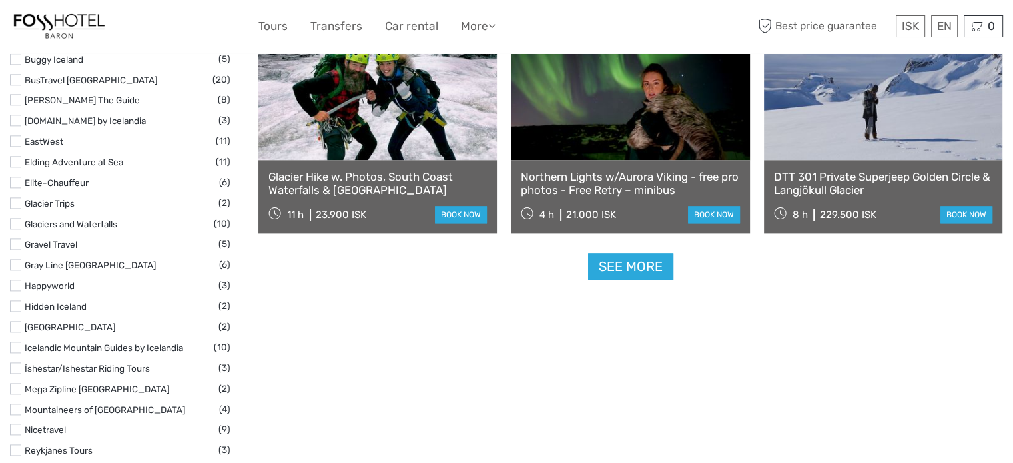
click at [630, 266] on link "See more" at bounding box center [630, 266] width 85 height 27
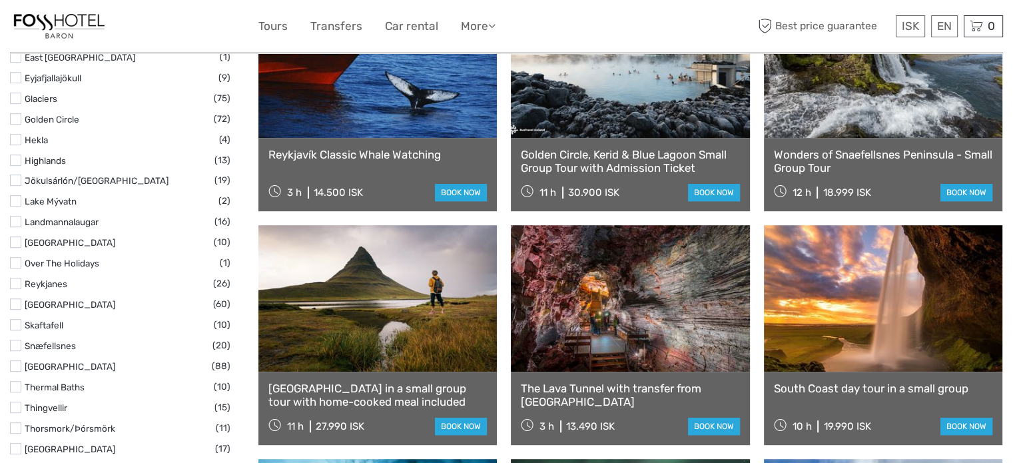
scroll to position [666, 0]
